Goal: Information Seeking & Learning: Check status

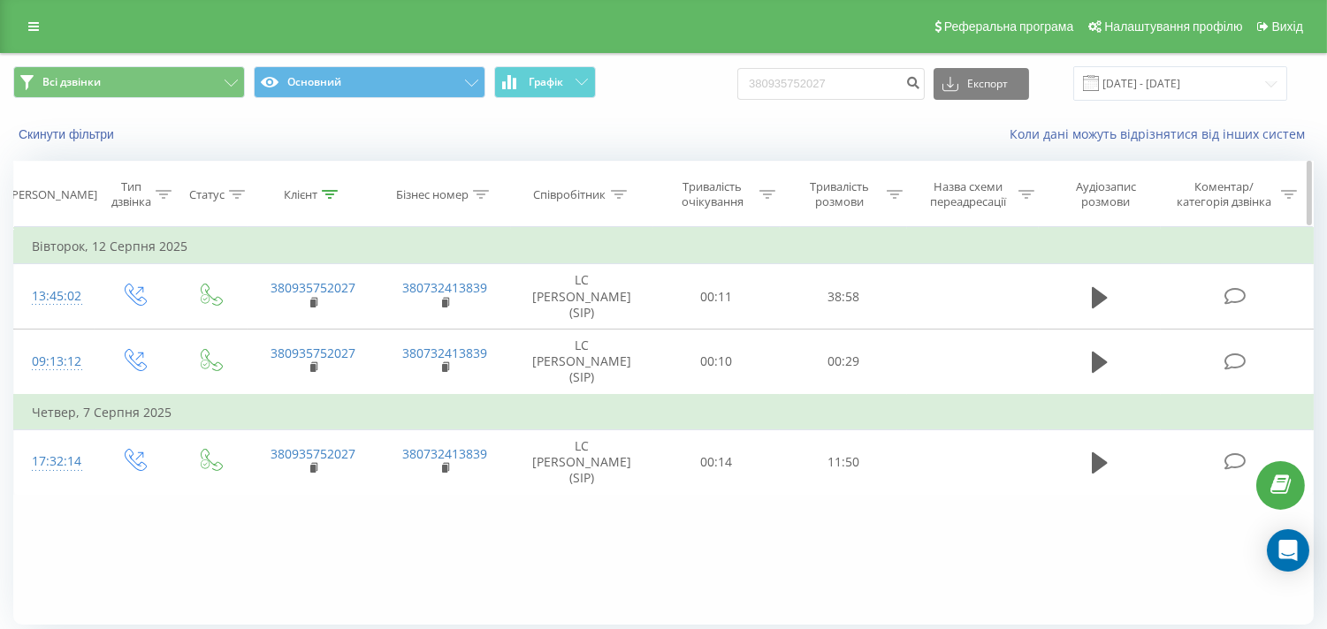
click at [331, 192] on icon at bounding box center [330, 194] width 16 height 9
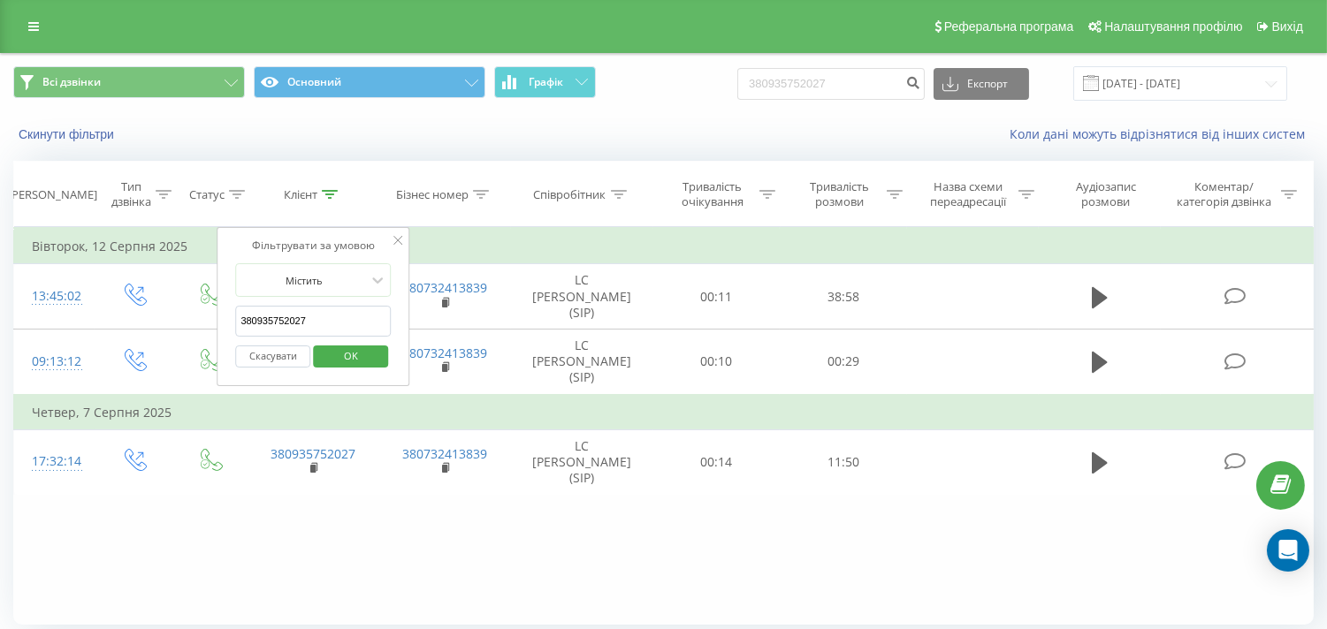
click at [284, 324] on input "380935752027" at bounding box center [313, 321] width 156 height 31
paste input "8664464"
type input "380986644647"
click at [358, 358] on span "OK" at bounding box center [351, 355] width 50 height 27
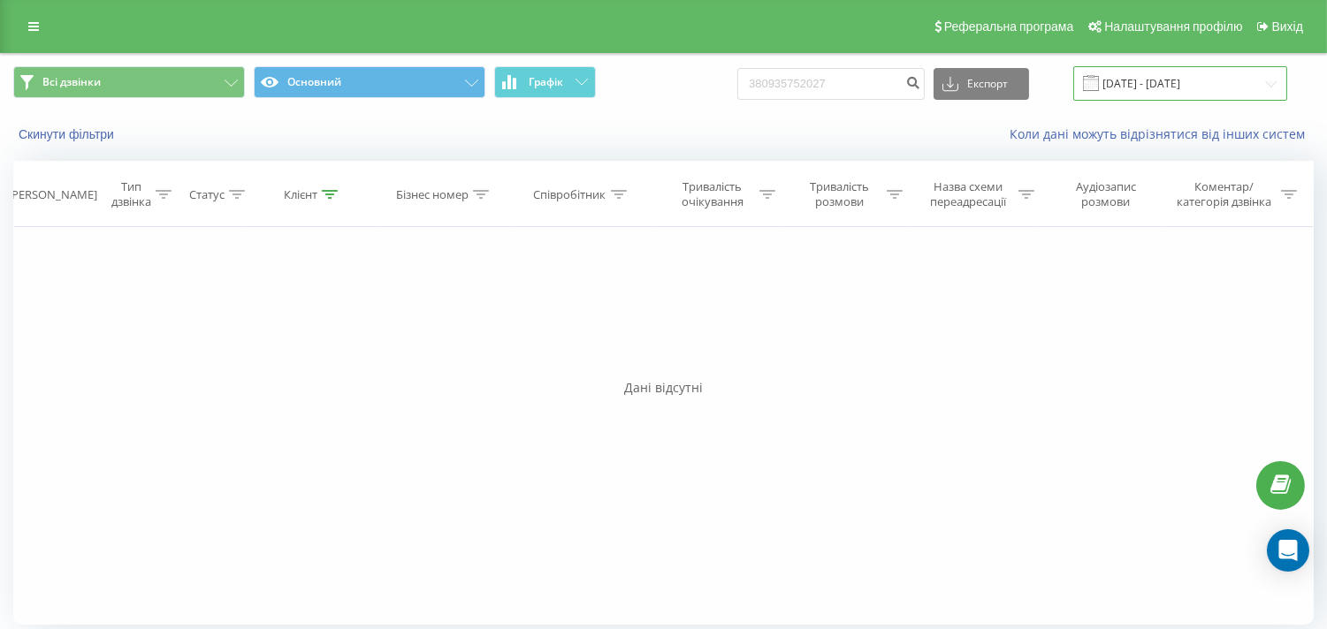
click at [1208, 87] on input "[DATE] - [DATE]" at bounding box center [1180, 83] width 214 height 34
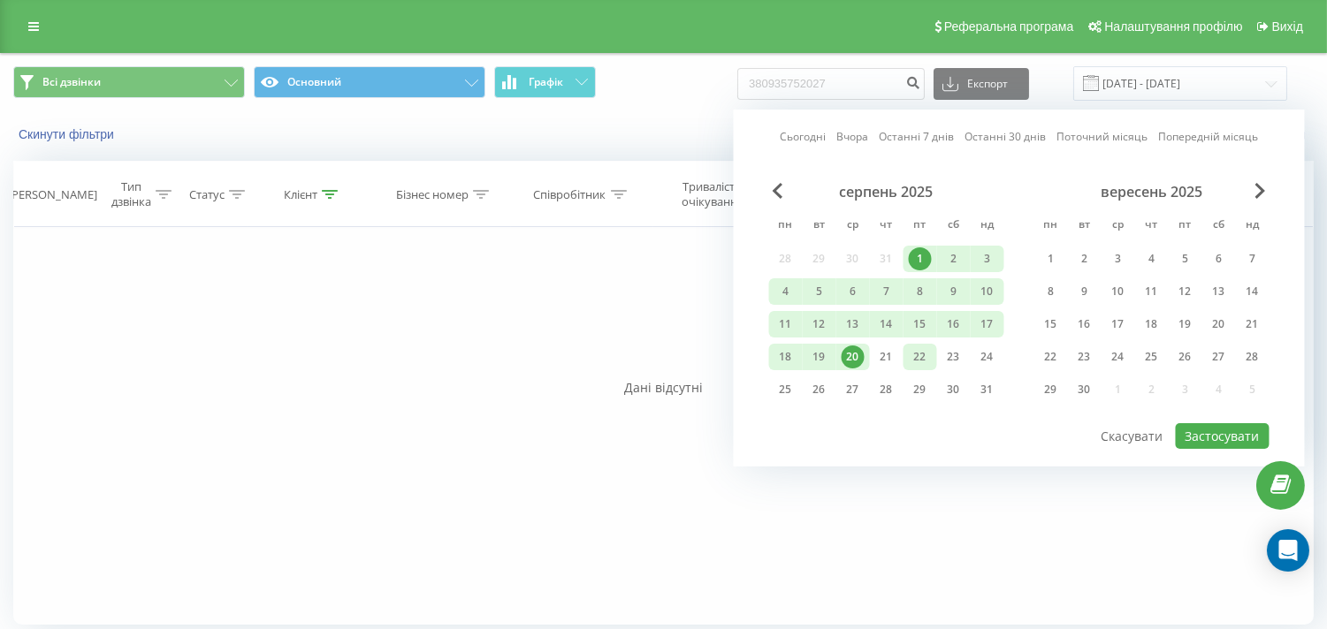
click at [916, 354] on div "22" at bounding box center [920, 357] width 23 height 23
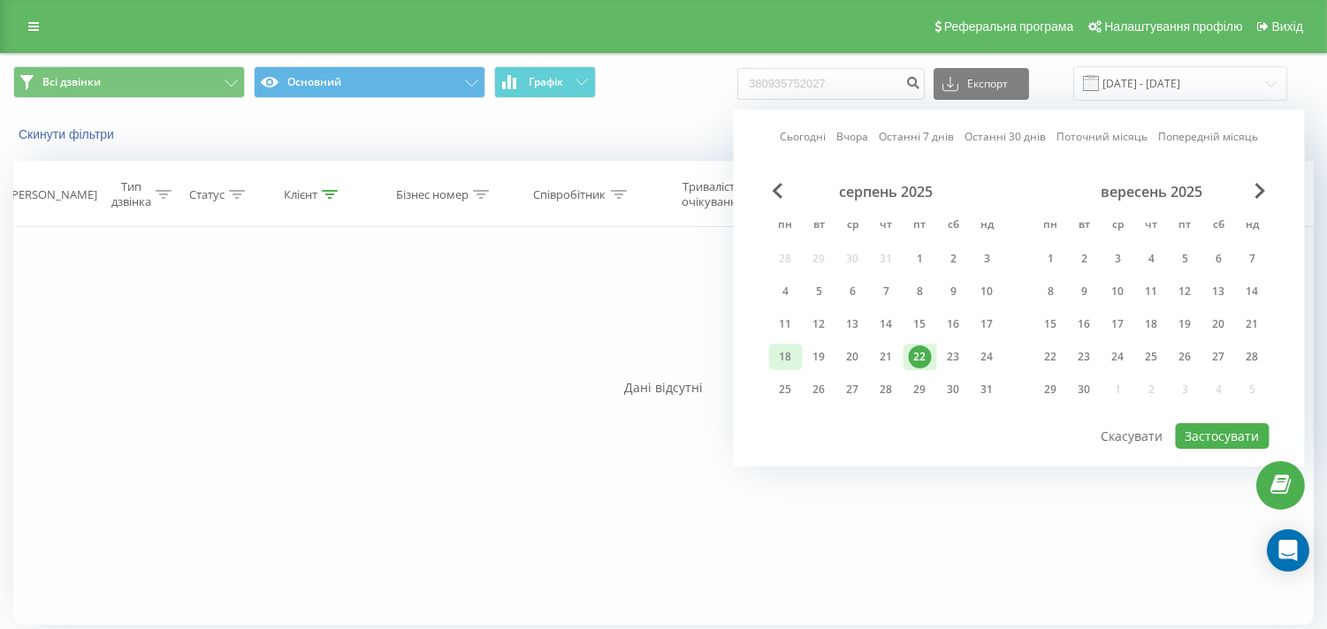
click at [788, 354] on div "18" at bounding box center [785, 357] width 23 height 23
click at [1222, 431] on button "Застосувати" at bounding box center [1223, 436] width 94 height 26
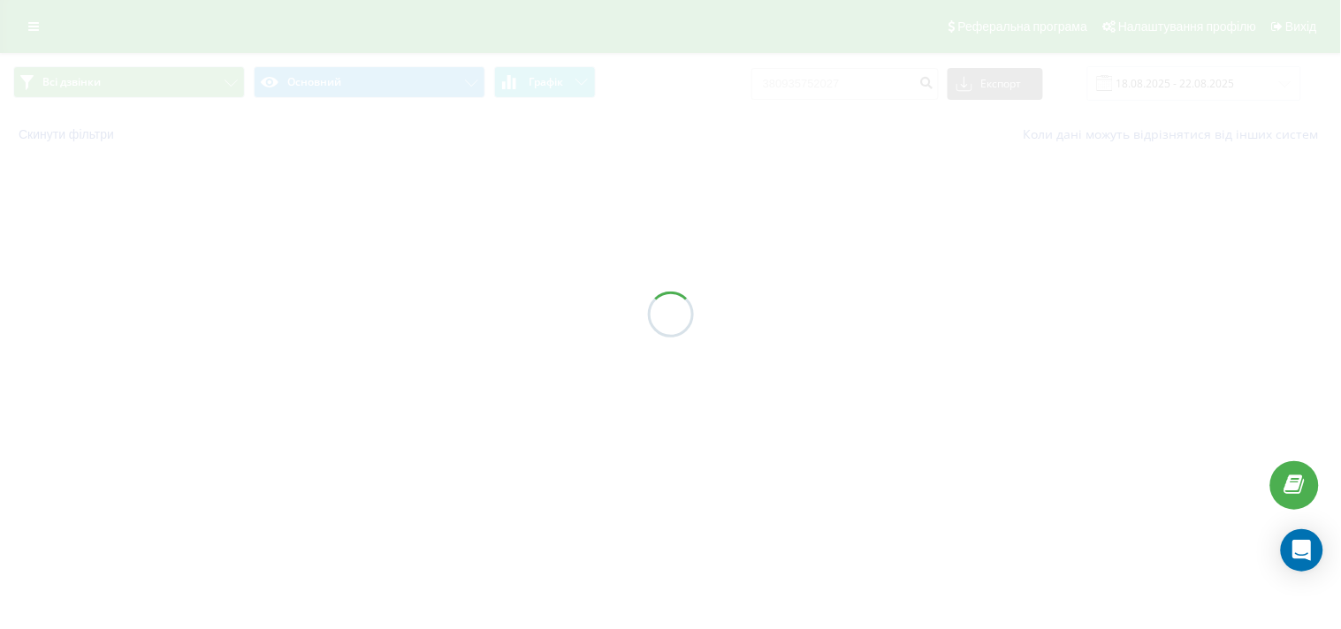
click at [0, 295] on div at bounding box center [670, 314] width 1341 height 629
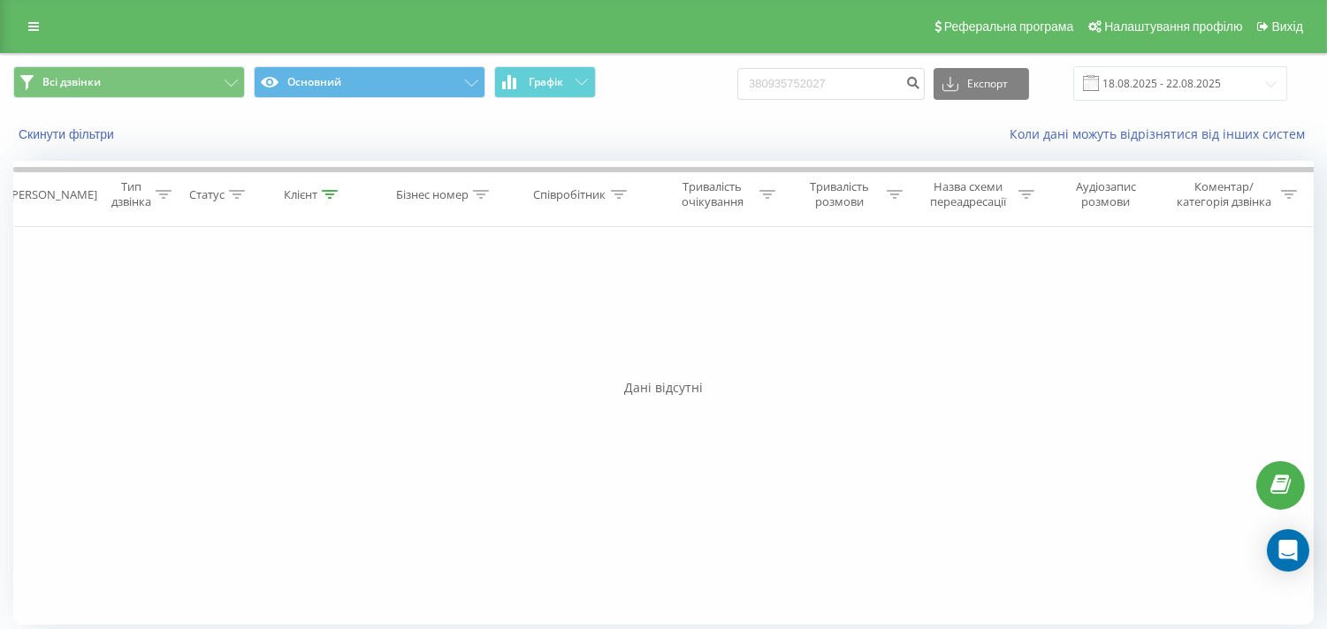
click at [141, 395] on div "Дані відсутні" at bounding box center [663, 388] width 1300 height 18
click at [328, 193] on icon at bounding box center [330, 194] width 16 height 9
click at [278, 324] on input "380986644647" at bounding box center [314, 321] width 156 height 31
paste input "674175749"
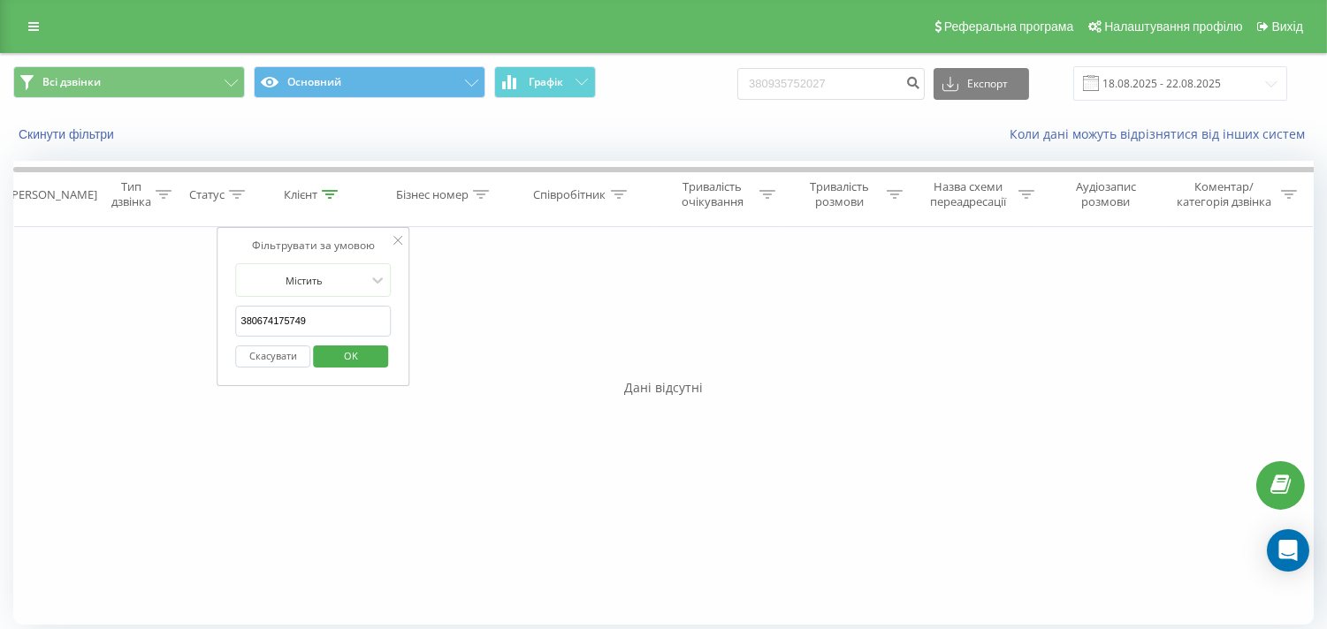
type input "380674175749"
click at [343, 355] on span "OK" at bounding box center [351, 355] width 50 height 27
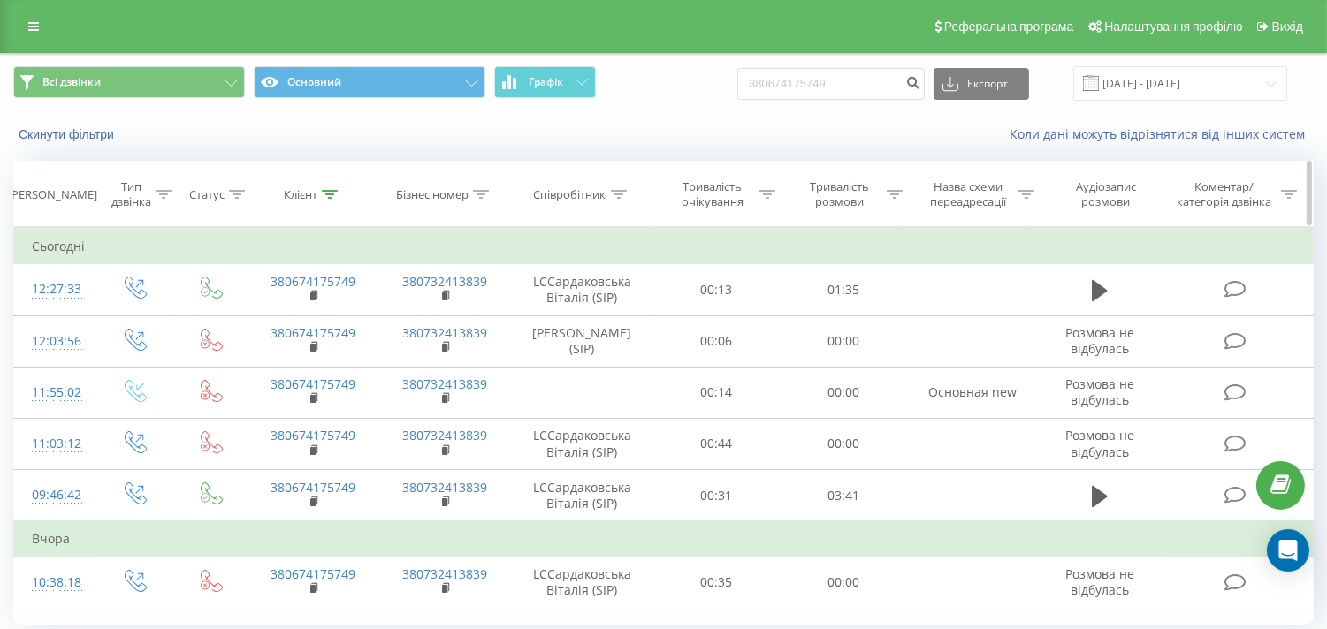
click at [324, 192] on icon at bounding box center [330, 194] width 16 height 9
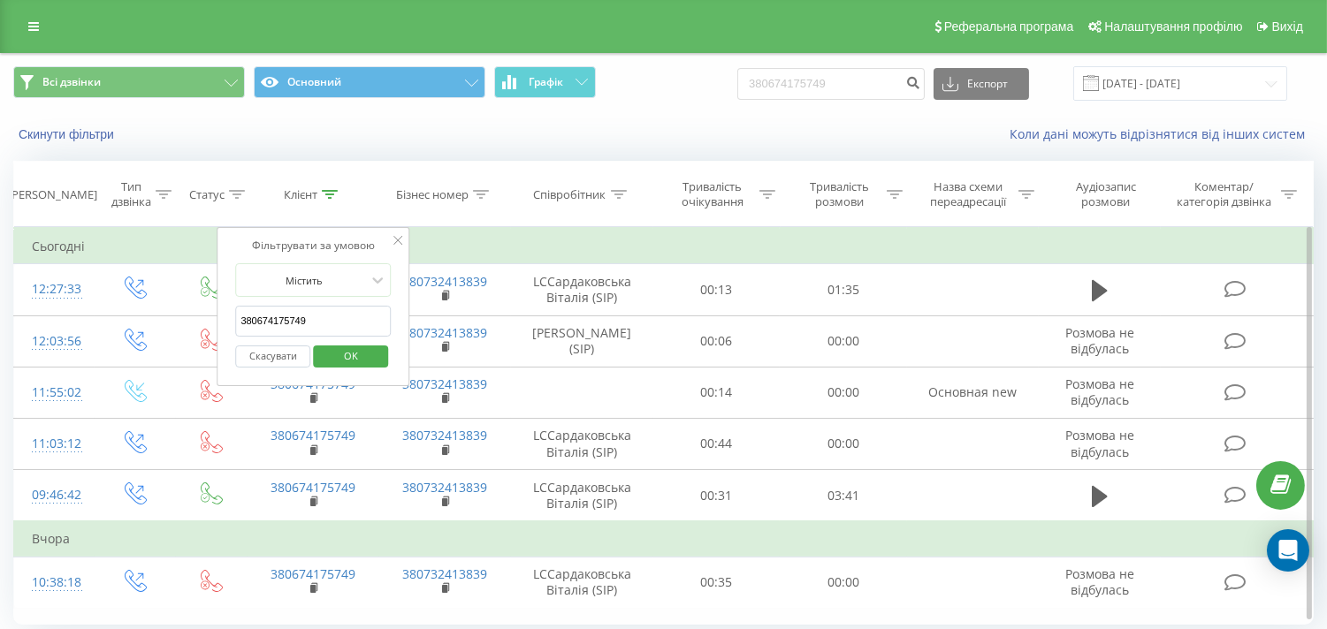
click at [280, 314] on input "380674175749" at bounding box center [313, 321] width 156 height 31
paste input "986644647"
type input "380986644647"
click at [349, 351] on span "OK" at bounding box center [351, 355] width 50 height 27
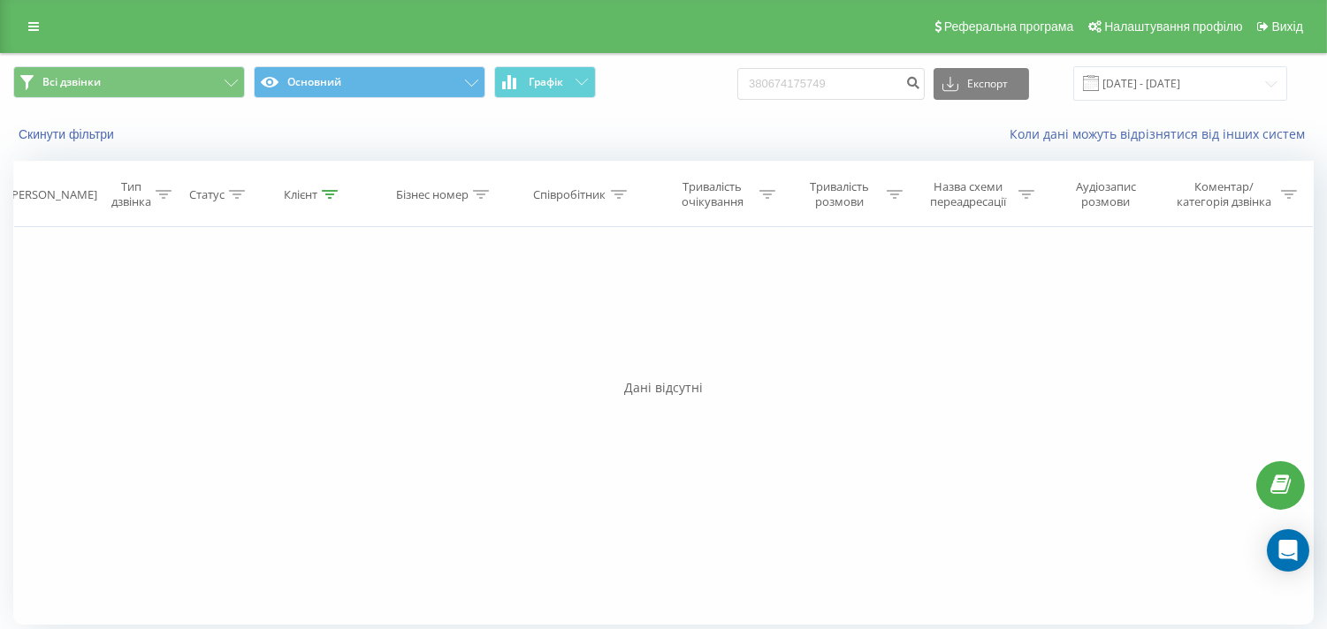
click at [237, 348] on div "Фільтрувати за умовою Дорівнює Введіть значення Скасувати OK Фільтрувати за умо…" at bounding box center [663, 426] width 1300 height 398
click at [6, 391] on div "Всі дзвінки Основний Графік 380674175749 Експорт .csv .xls .xlsx 18.08.2025 - 2…" at bounding box center [663, 346] width 1327 height 587
drag, startPoint x: 62, startPoint y: 414, endPoint x: 205, endPoint y: 320, distance: 171.1
click at [62, 414] on div "Фільтрувати за умовою Дорівнює Введіть значення Скасувати OK Фільтрувати за умо…" at bounding box center [663, 426] width 1300 height 398
click at [327, 192] on icon at bounding box center [330, 194] width 16 height 9
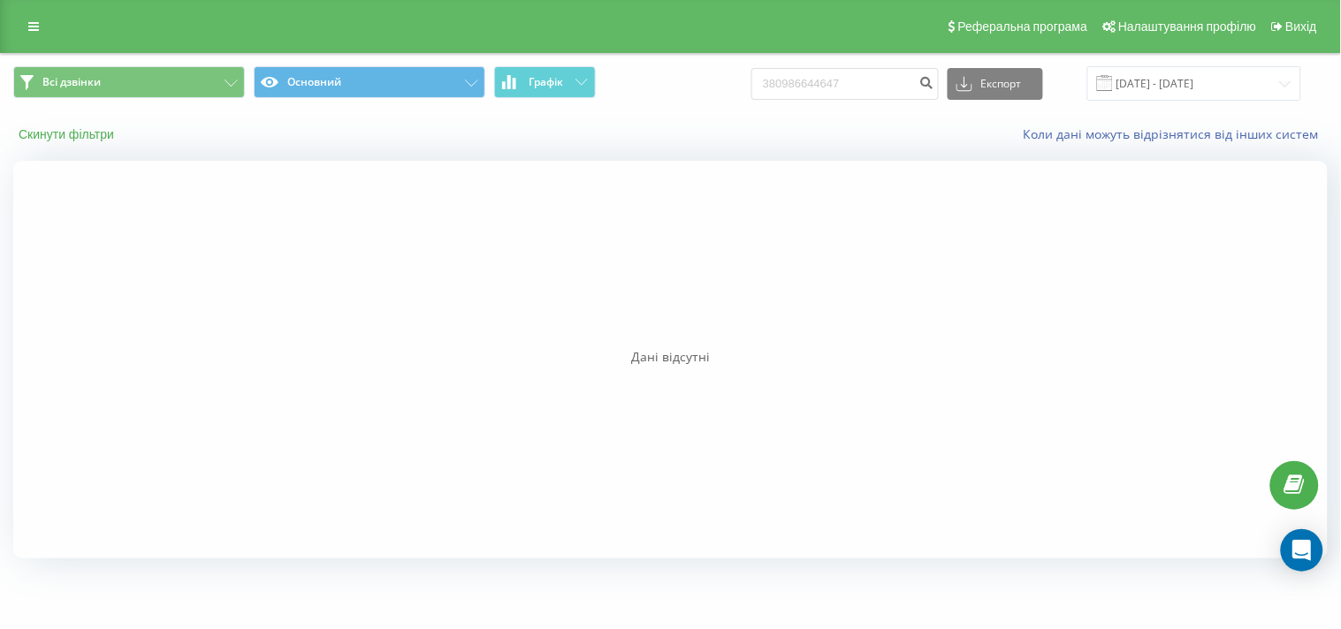
click at [65, 133] on button "Скинути фільтри" at bounding box center [68, 134] width 110 height 16
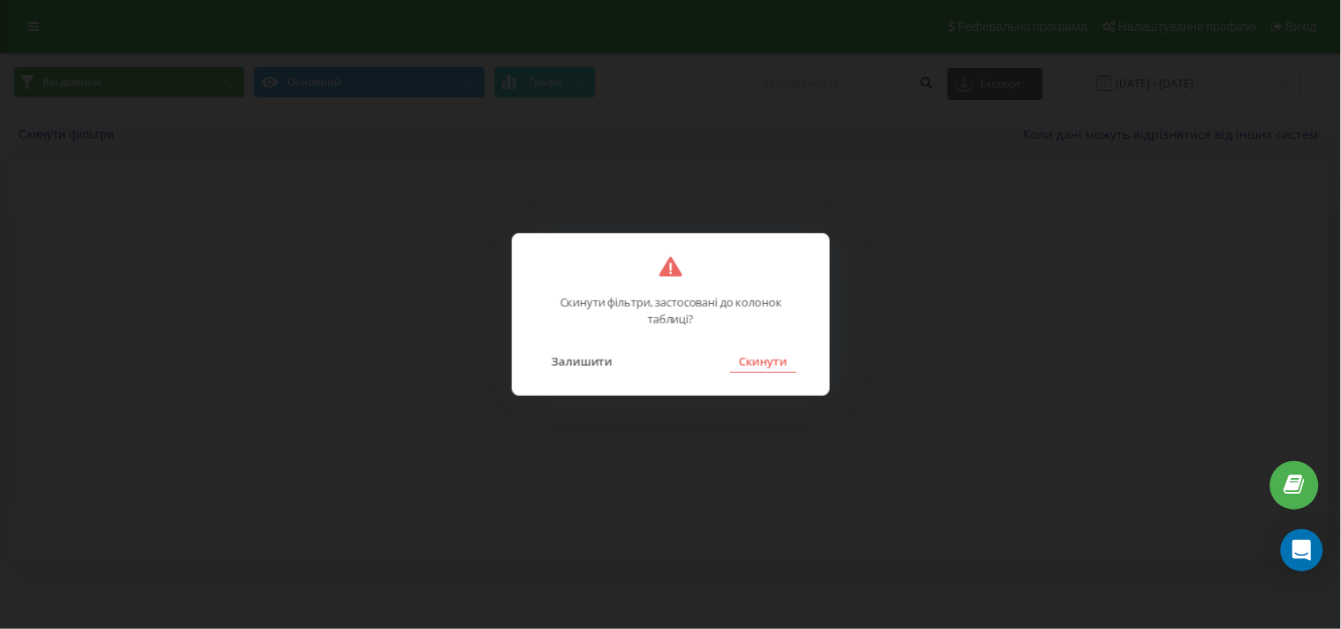
click at [784, 365] on button "Скинути" at bounding box center [763, 361] width 66 height 23
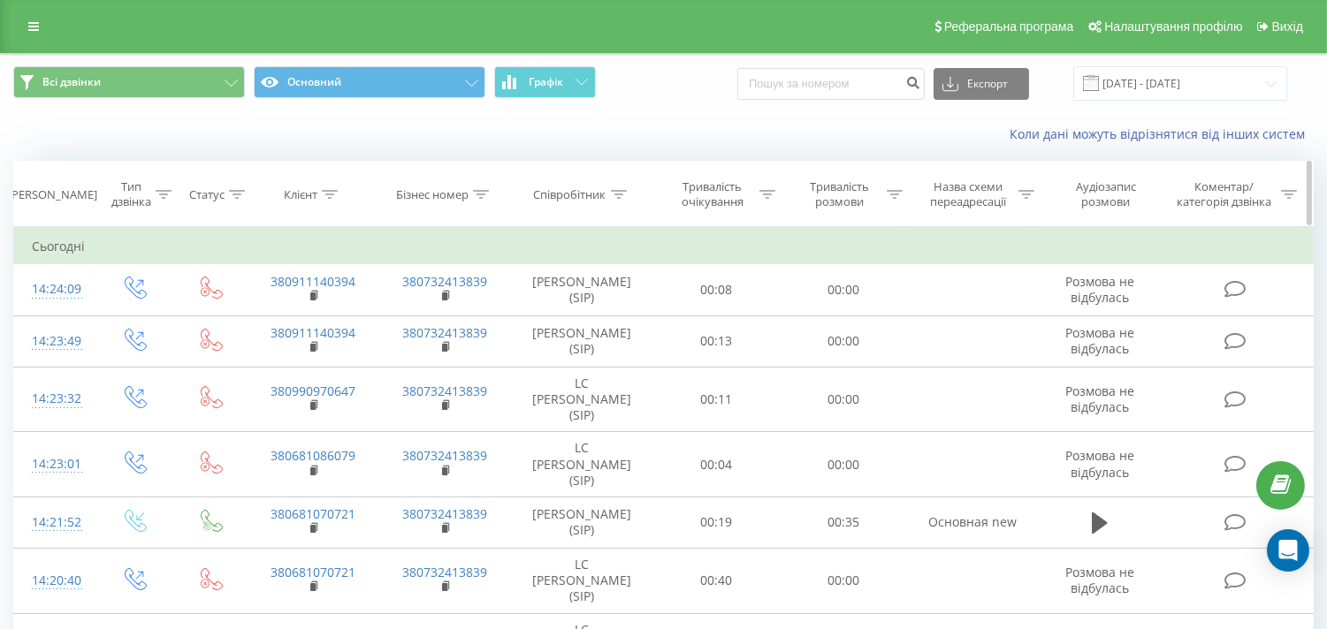
click at [330, 195] on icon at bounding box center [330, 194] width 16 height 9
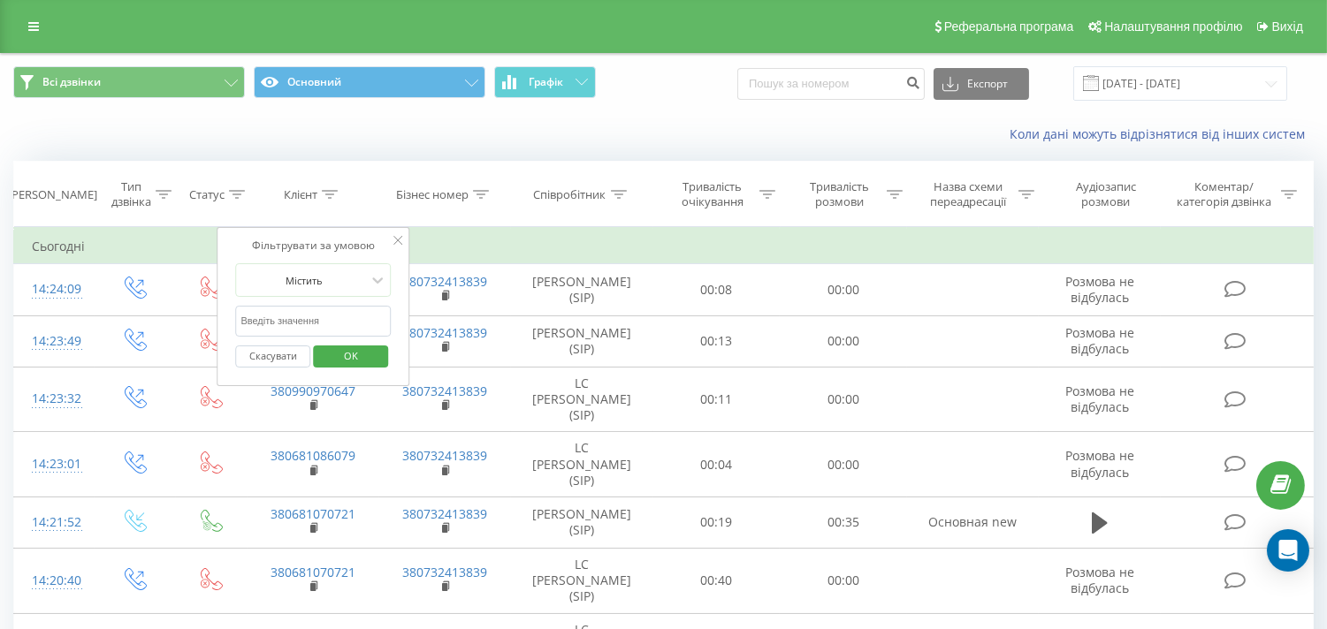
click at [311, 325] on input "text" at bounding box center [313, 321] width 156 height 31
paste input "380674175749"
type input "380674175749"
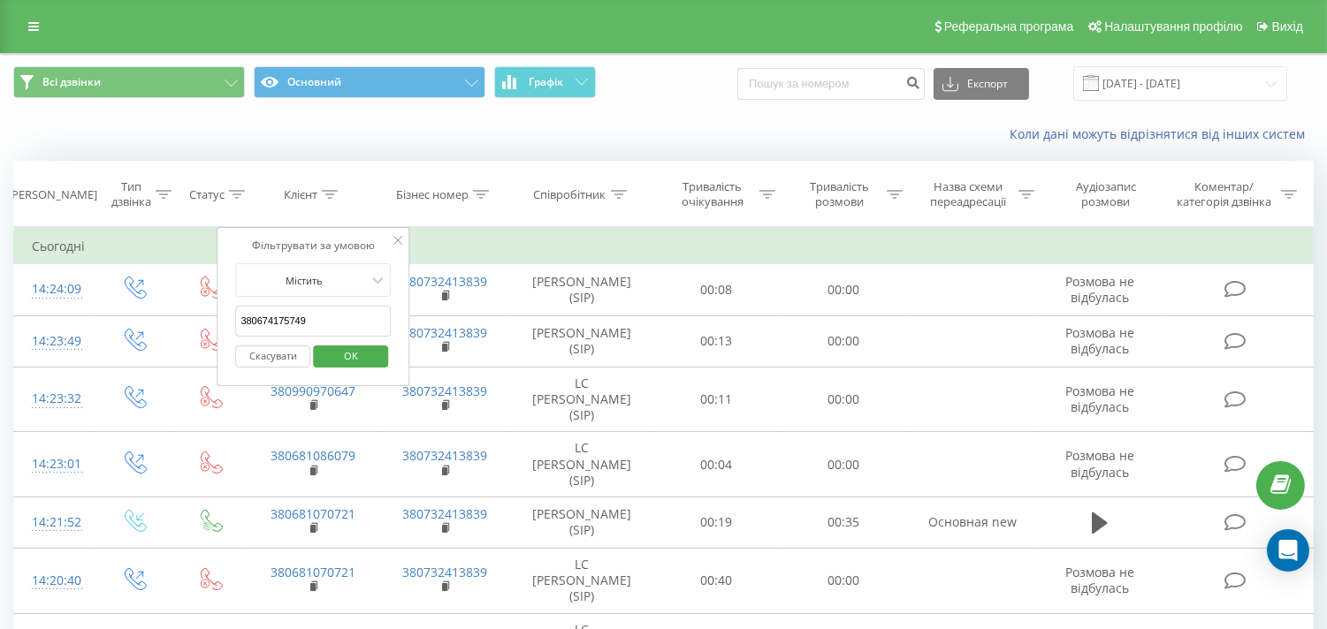
click at [352, 359] on span "OK" at bounding box center [351, 355] width 50 height 27
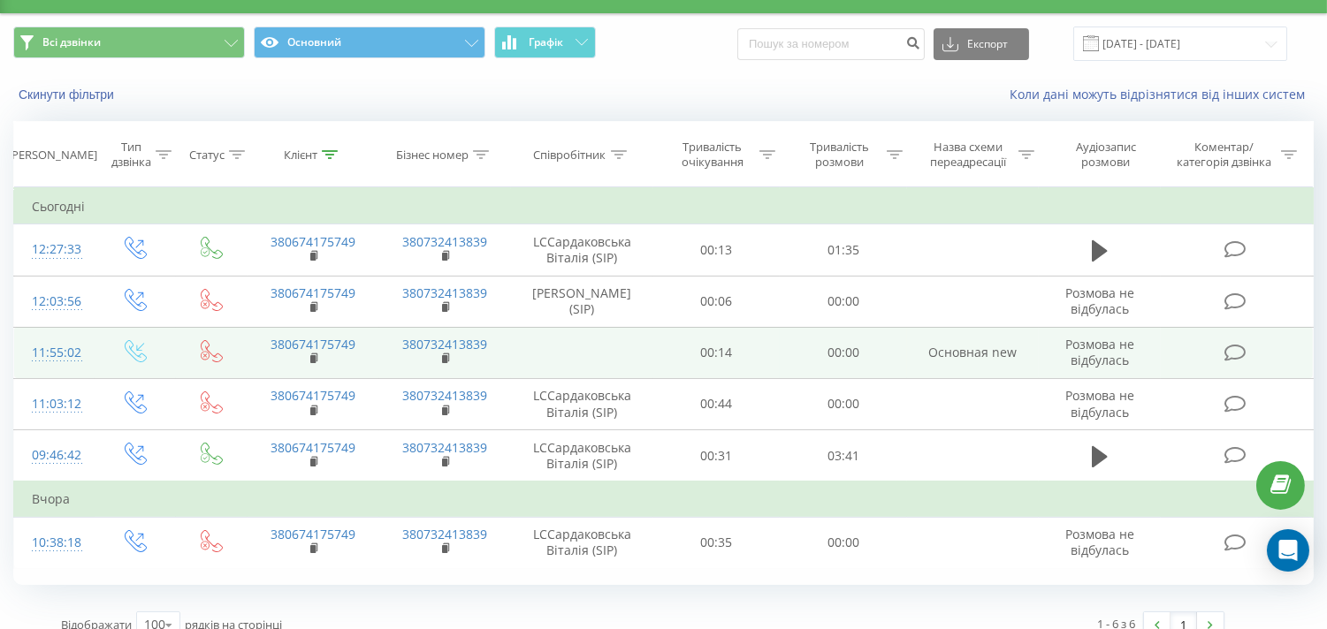
scroll to position [62, 0]
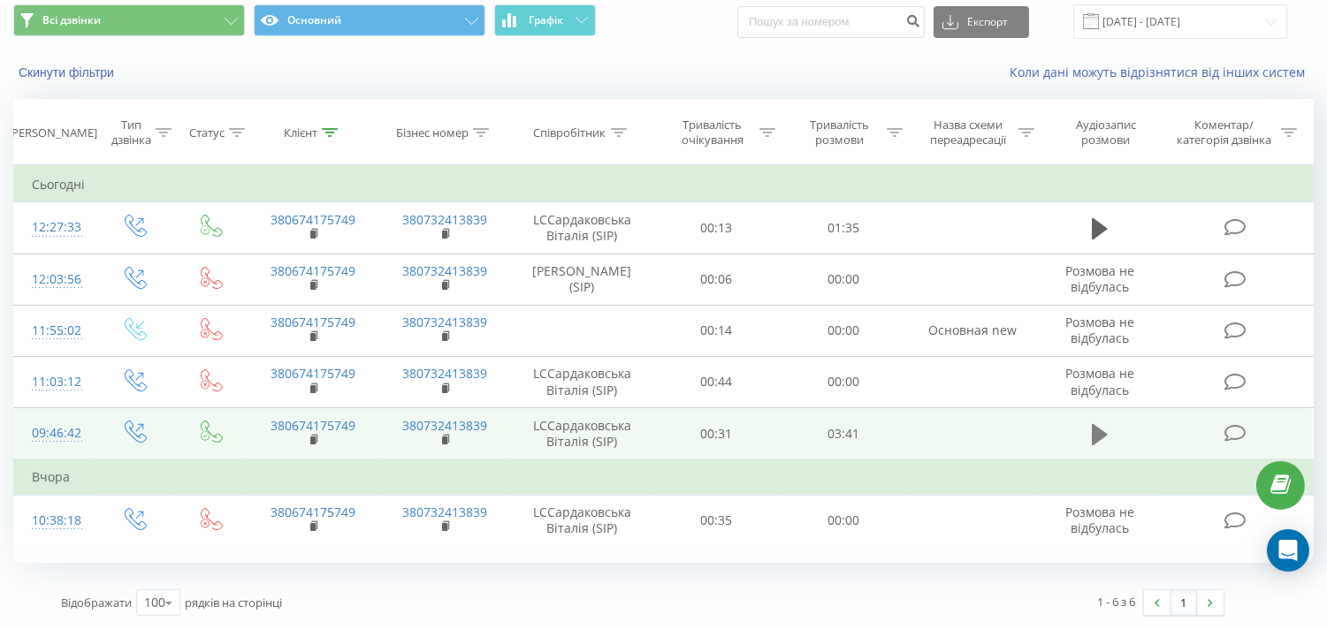
click at [1100, 445] on icon at bounding box center [1100, 433] width 16 height 21
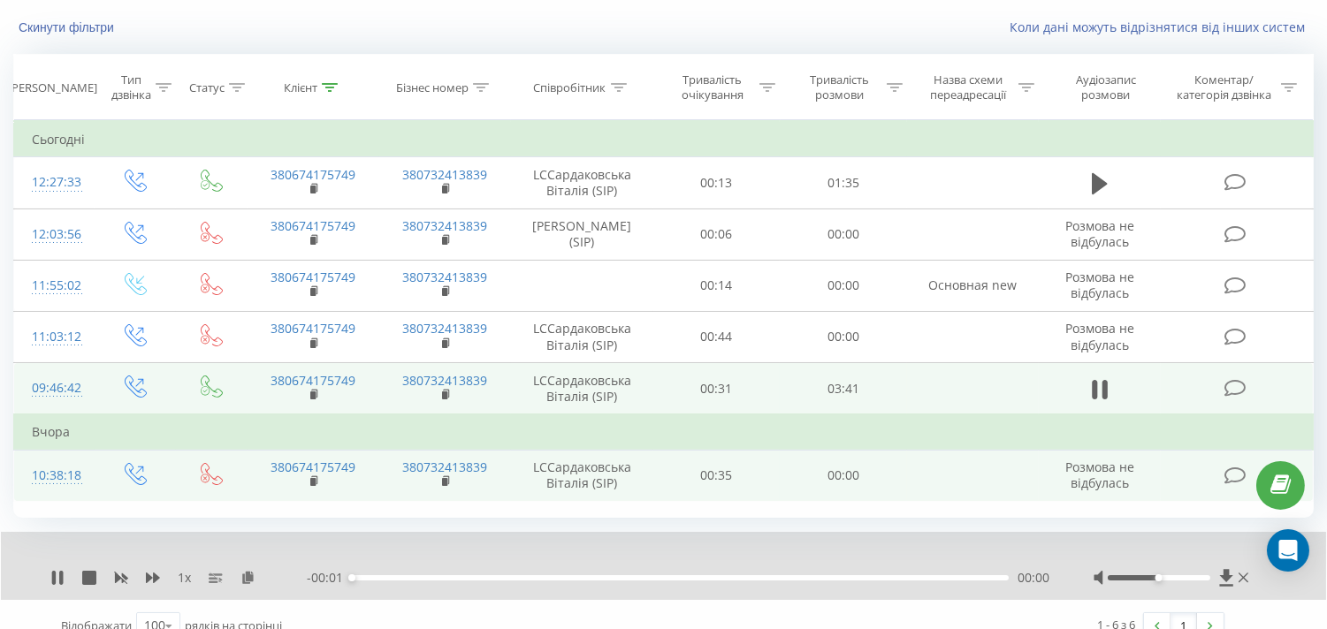
scroll to position [130, 0]
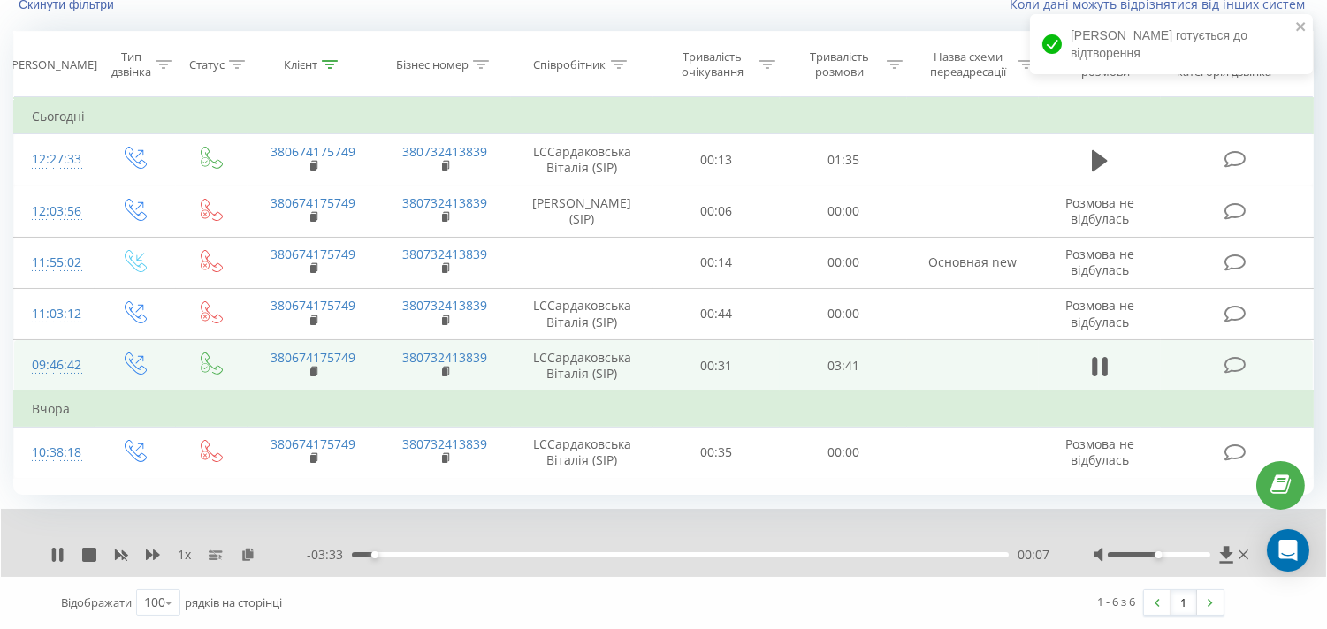
click at [0, 472] on div "Всі дзвінки Основний Графік Експорт .csv .xls .xlsx 18.08.2025 - 22.08.2025 Ски…" at bounding box center [663, 276] width 1327 height 706
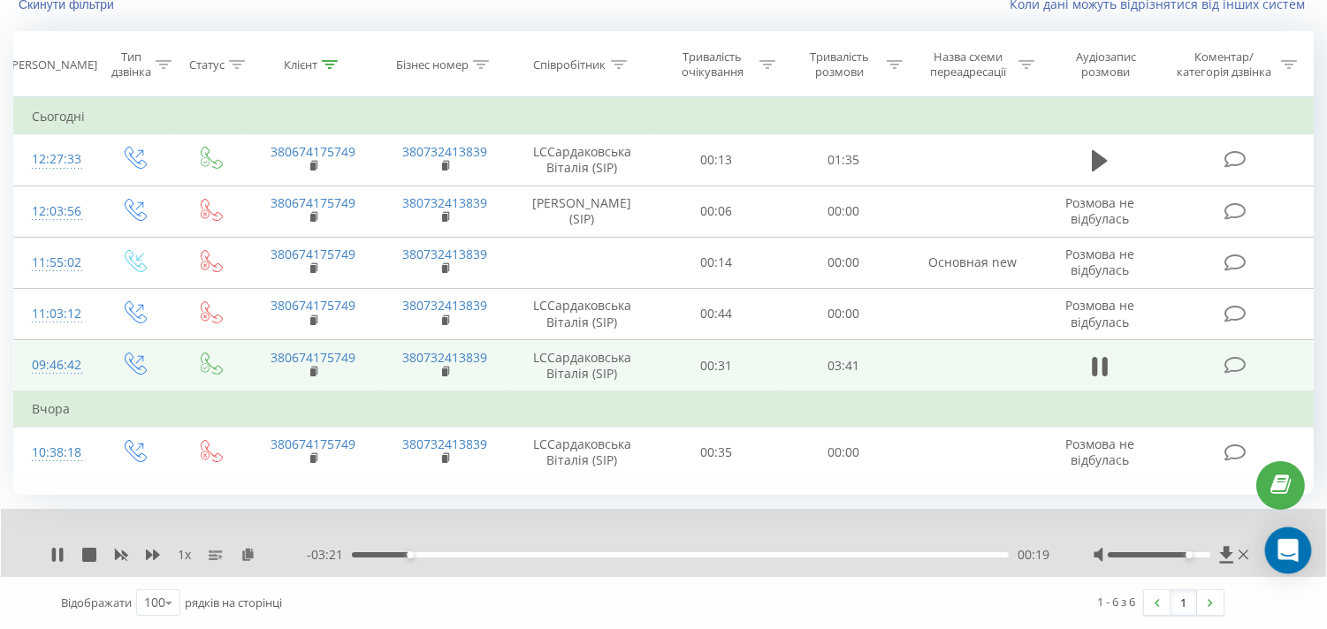
drag, startPoint x: 1171, startPoint y: 552, endPoint x: 1295, endPoint y: 563, distance: 124.3
click at [1296, 499] on body "florium.ua Проекти florium.ua Дашборд Центр звернень Журнал дзвінків Журнал дзв…" at bounding box center [663, 184] width 1327 height 629
click at [1, 576] on div "1 x - 03:00 00:40 00:40" at bounding box center [663, 543] width 1325 height 68
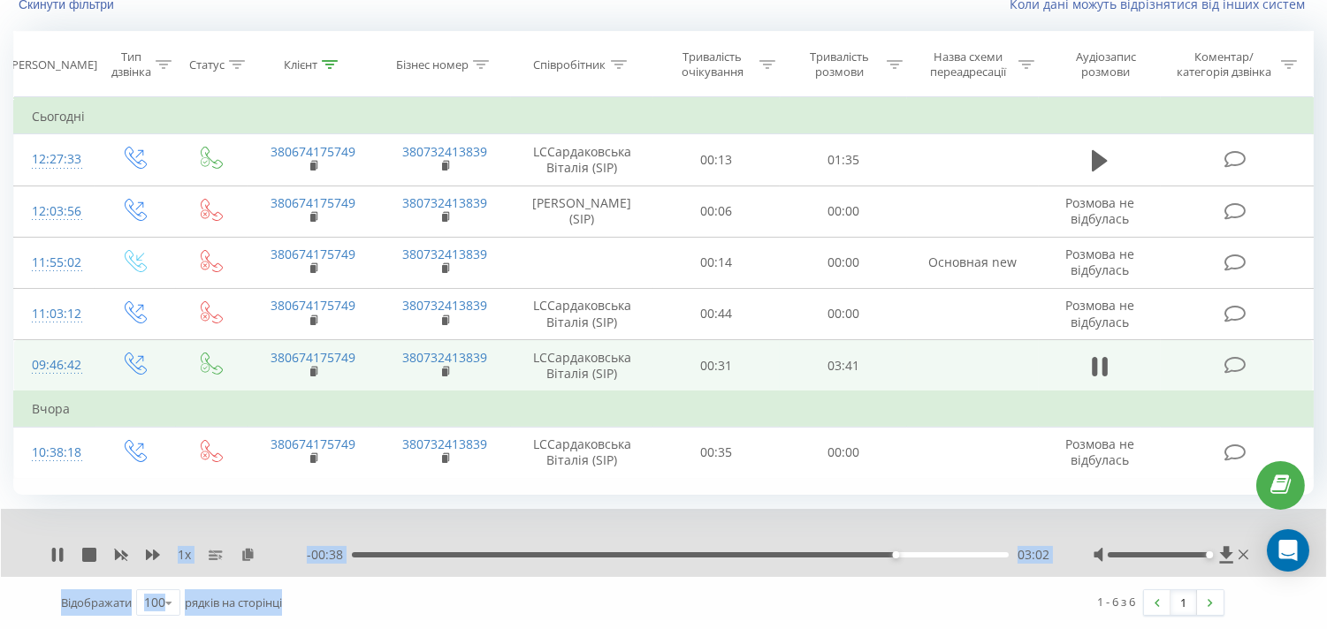
drag, startPoint x: 318, startPoint y: 525, endPoint x: 918, endPoint y: 590, distance: 602.9
click at [918, 590] on div "1 x - 00:38 03:02 03:02 Відображати 100 10 25 50 100 рядків на сторінці 1 - 6 з…" at bounding box center [663, 568] width 1300 height 119
click at [1058, 551] on div "1 x - 00:37 03:03 03:03" at bounding box center [651, 555] width 1202 height 18
click at [1038, 554] on span "03:04" at bounding box center [1033, 555] width 32 height 18
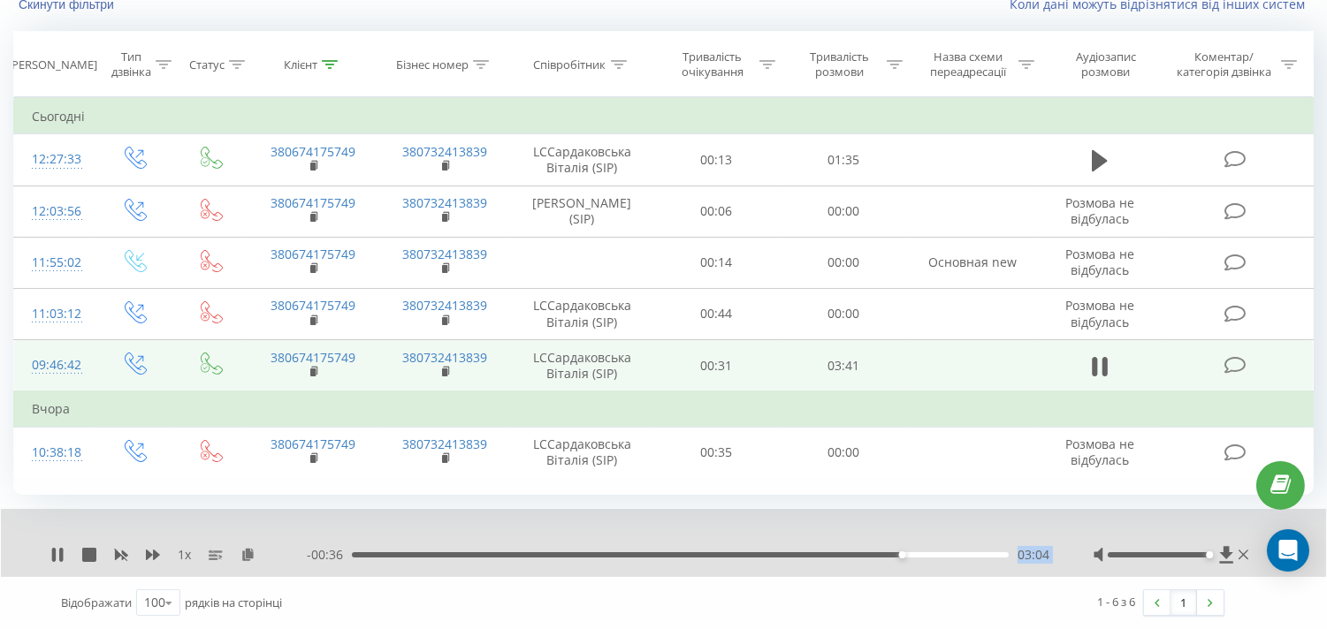
click at [1038, 554] on span "03:04" at bounding box center [1033, 555] width 32 height 18
click at [1038, 554] on span "03:05" at bounding box center [1033, 555] width 32 height 18
drag, startPoint x: 1020, startPoint y: 553, endPoint x: 1057, endPoint y: 549, distance: 37.4
click at [1057, 549] on div "1 x - 00:34 03:06 03:06" at bounding box center [651, 555] width 1202 height 18
click at [1041, 552] on span "03:06" at bounding box center [1033, 555] width 32 height 18
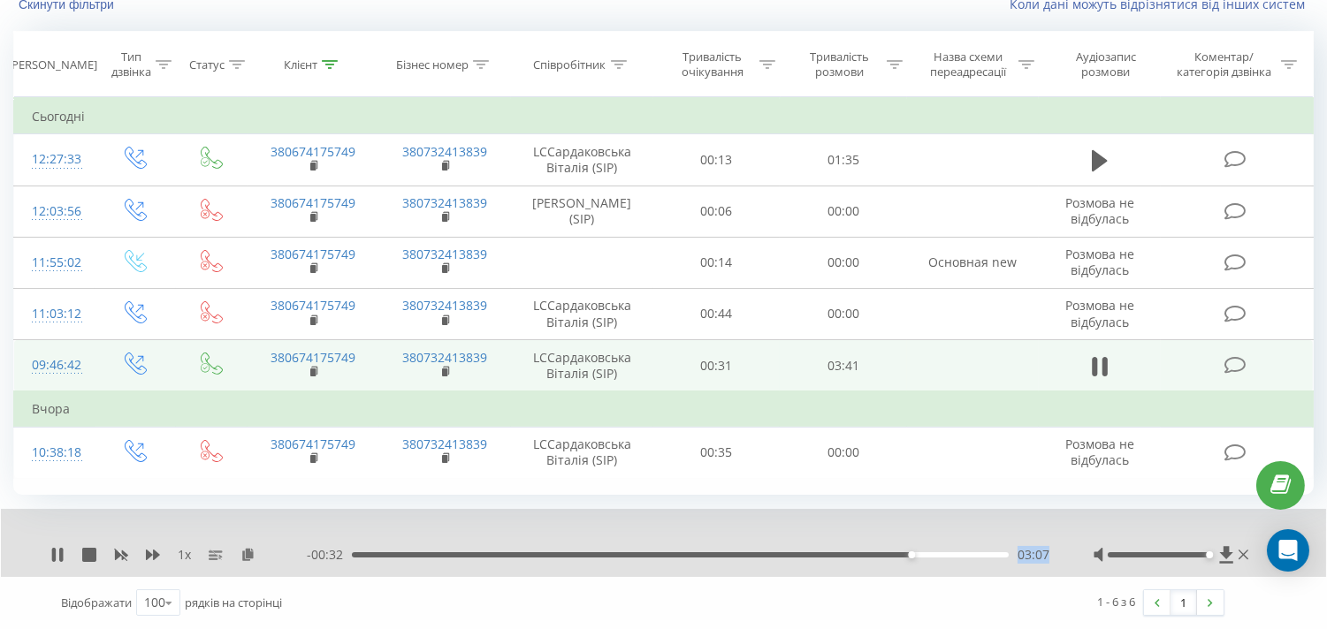
drag, startPoint x: 1049, startPoint y: 553, endPoint x: 1014, endPoint y: 557, distance: 35.5
click at [1014, 557] on div "1 x - 00:32 03:07 03:07" at bounding box center [651, 555] width 1202 height 18
click at [1020, 558] on span "03:08" at bounding box center [1033, 555] width 32 height 18
drag, startPoint x: 1015, startPoint y: 553, endPoint x: 1052, endPoint y: 552, distance: 37.1
click at [1052, 552] on div "1 x - 00:31 03:09 03:09" at bounding box center [651, 555] width 1202 height 18
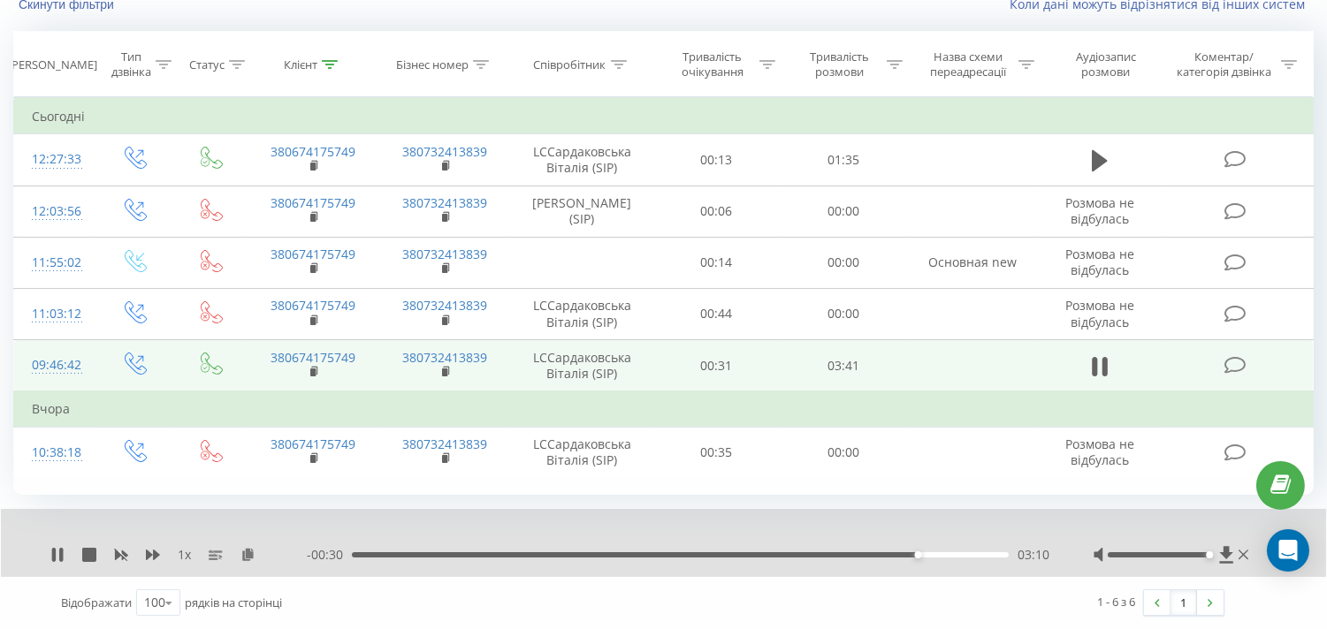
click at [1047, 552] on span "03:10" at bounding box center [1033, 555] width 32 height 18
drag, startPoint x: 1040, startPoint y: 552, endPoint x: 1023, endPoint y: 552, distance: 16.8
click at [1023, 552] on span "03:11" at bounding box center [1033, 555] width 32 height 18
drag, startPoint x: 1030, startPoint y: 552, endPoint x: 1018, endPoint y: 555, distance: 11.8
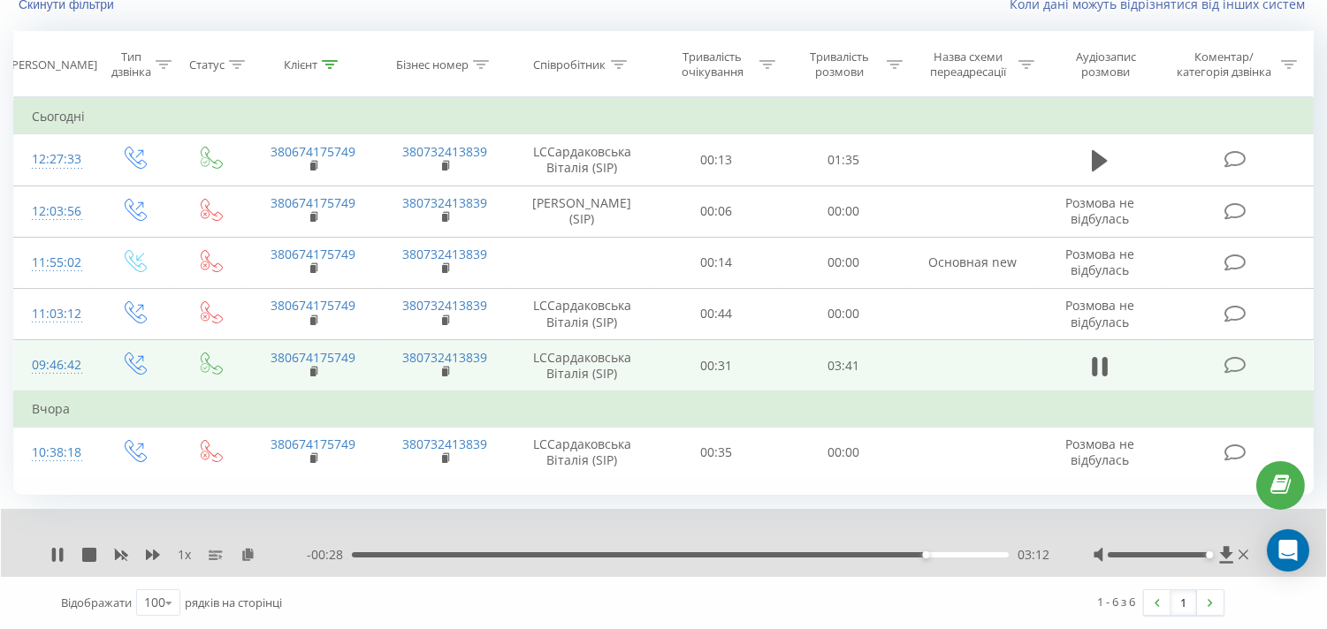
click at [1018, 555] on span "03:12" at bounding box center [1033, 555] width 32 height 18
drag, startPoint x: 1024, startPoint y: 553, endPoint x: 1056, endPoint y: 553, distance: 32.7
click at [1056, 553] on div "1 x - 00:27 03:13 03:13" at bounding box center [651, 555] width 1202 height 18
click at [1036, 553] on span "03:13" at bounding box center [1033, 555] width 32 height 18
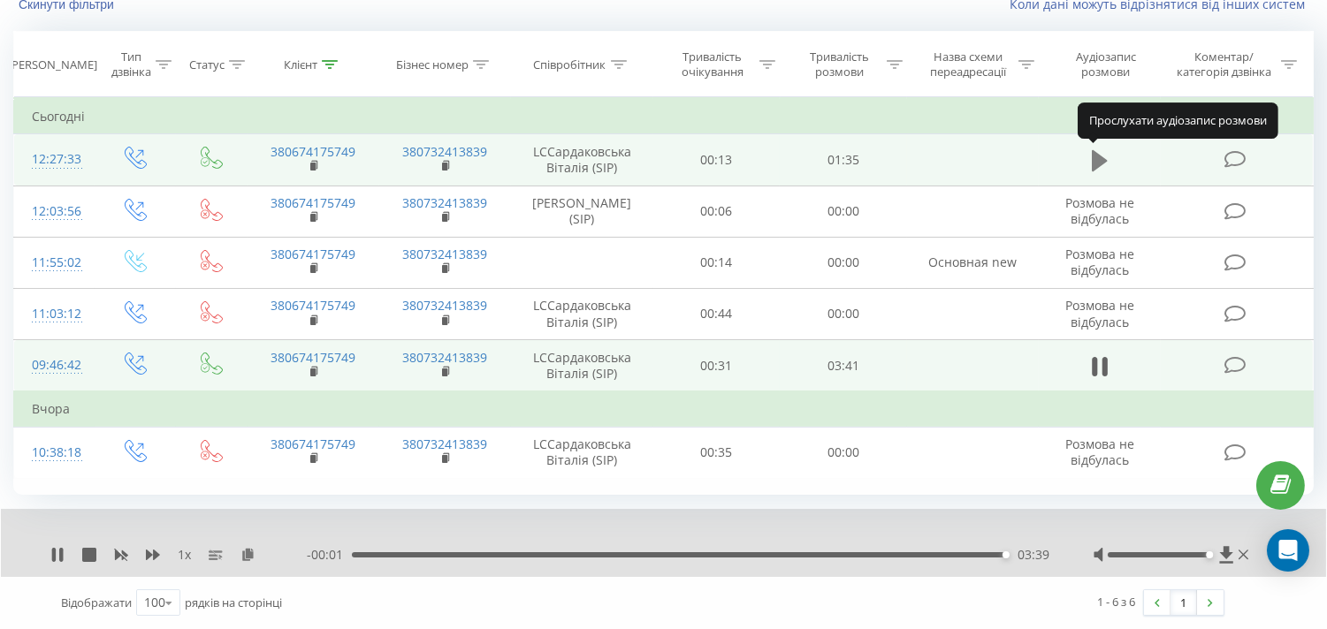
click at [1094, 162] on icon at bounding box center [1100, 160] width 16 height 21
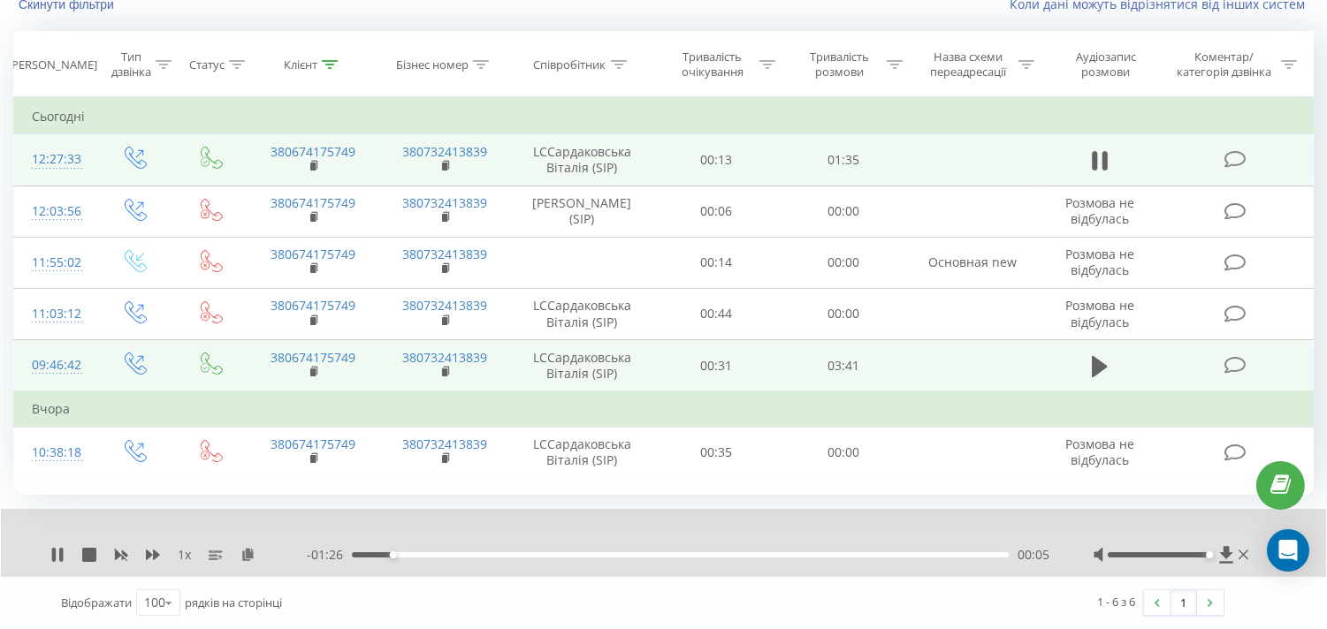
click at [422, 553] on div "00:05" at bounding box center [680, 554] width 657 height 5
click at [0, 484] on div "Всі дзвінки Основний Графік Експорт .csv .xls .xlsx 18.08.2025 - 22.08.2025 Ски…" at bounding box center [663, 276] width 1327 height 706
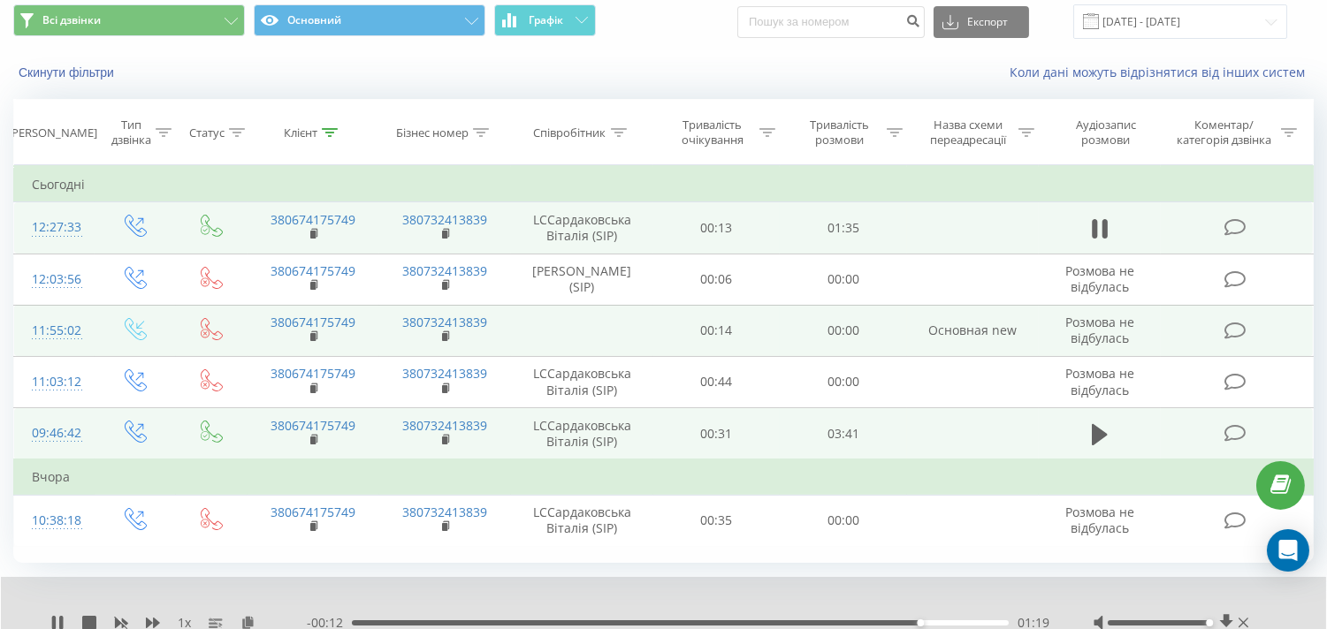
scroll to position [0, 0]
